Goal: Information Seeking & Learning: Learn about a topic

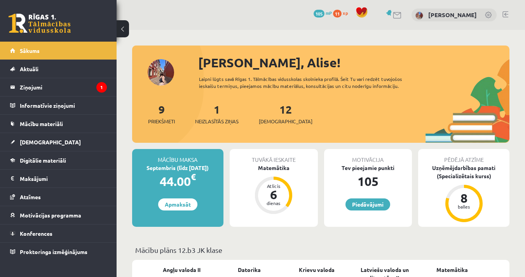
drag, startPoint x: 0, startPoint y: 0, endPoint x: 212, endPoint y: 145, distance: 257.2
click at [53, 85] on legend "Ziņojumi 1" at bounding box center [63, 87] width 87 height 18
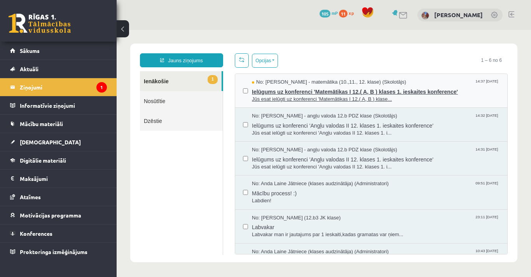
click at [298, 92] on span "Ielūgums uz konferenci 'Matemātikas I 12.( A, B ) klases 1. ieskaites konferenc…" at bounding box center [375, 91] width 247 height 10
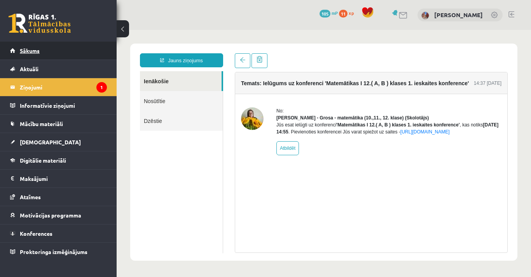
click at [44, 54] on link "Sākums" at bounding box center [58, 51] width 97 height 18
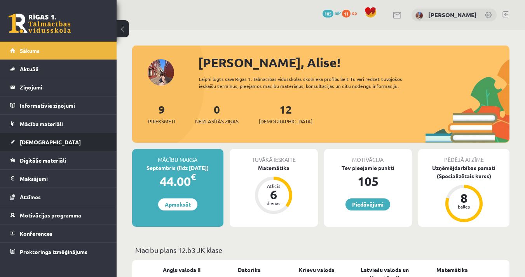
click at [39, 144] on span "[DEMOGRAPHIC_DATA]" at bounding box center [50, 141] width 61 height 7
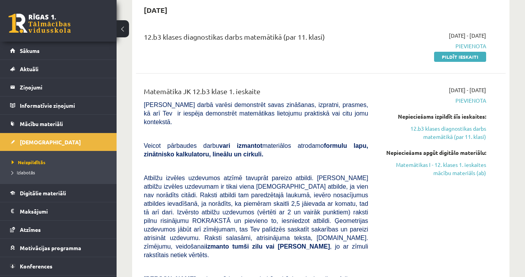
scroll to position [81, 0]
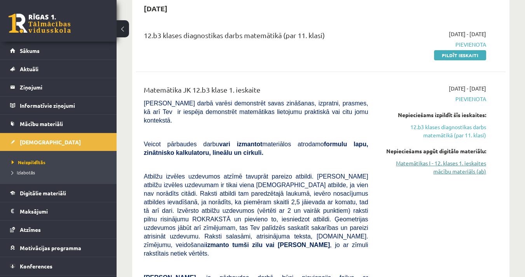
click at [427, 165] on link "Matemātikas I - 12. klases 1. ieskaites mācību materiāls (ab)" at bounding box center [433, 167] width 106 height 16
click at [304, 42] on div "12.b3 klases diagnostikas darbs matemātikā (par 11. klasi)" at bounding box center [256, 37] width 224 height 14
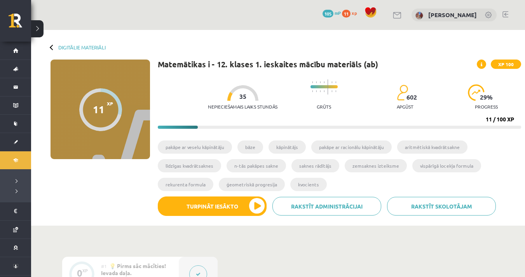
click at [297, 129] on div "Matemātikas i - 12. klases 1. ieskaites mācību materiāls (ab) XP 100 Nepiecieša…" at bounding box center [339, 140] width 363 height 162
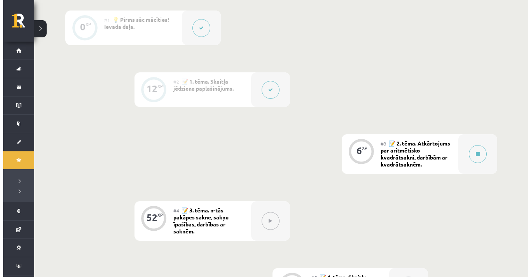
scroll to position [335, 0]
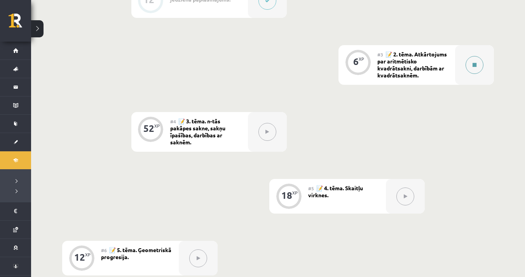
click at [471, 73] on button at bounding box center [474, 65] width 18 height 18
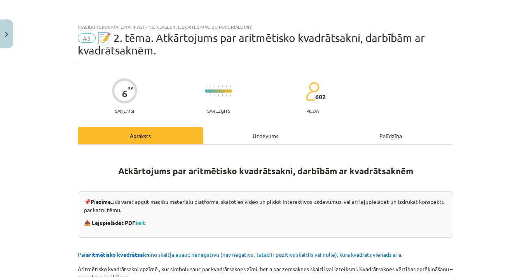
scroll to position [65, 0]
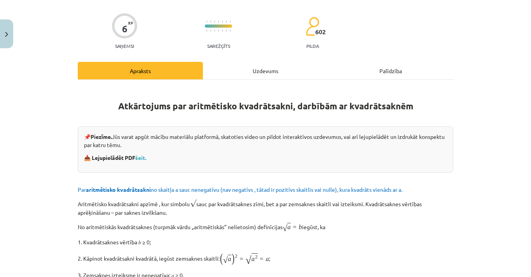
click at [281, 70] on div "Uzdevums" at bounding box center [265, 70] width 125 height 17
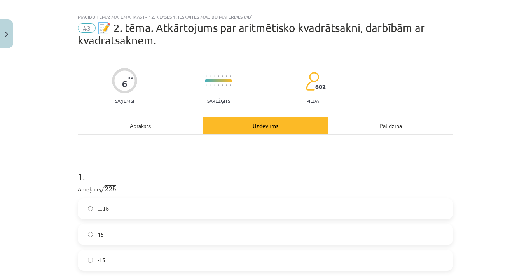
scroll to position [10, 0]
click at [152, 135] on div "1 . Aprēķini √ 225 225 ! ± 15 ± 15 15 -15 2 . Aprēķini saknes √ 1 9 16 1 9 16 v…" at bounding box center [265, 263] width 375 height 256
click at [145, 125] on div "Apraksts" at bounding box center [140, 125] width 125 height 17
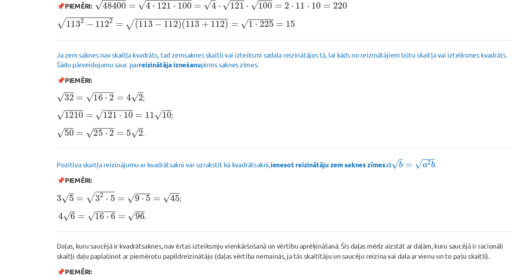
scroll to position [804, 0]
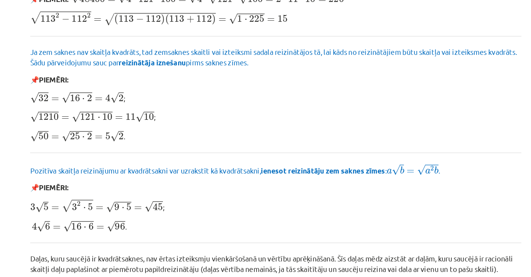
click at [178, 104] on p "√ 1210 = √ 121 ⋅ 10 = 11 √ 10 1210 = 121 ⋅ 10 = 11 10 ;" at bounding box center [265, 105] width 375 height 10
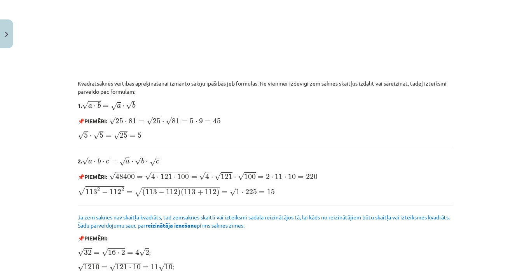
scroll to position [940, 0]
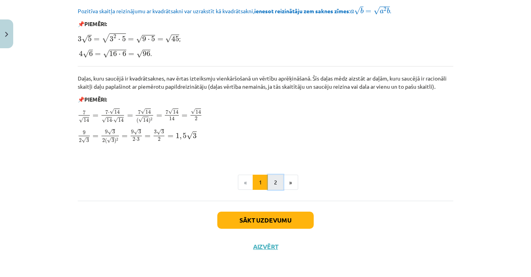
click at [268, 177] on button "2" at bounding box center [276, 182] width 16 height 16
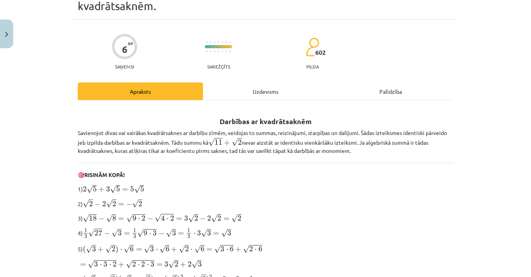
scroll to position [87, 0]
